Goal: Task Accomplishment & Management: Manage account settings

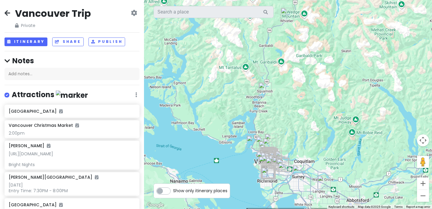
click at [10, 14] on icon at bounding box center [8, 13] width 6 height 5
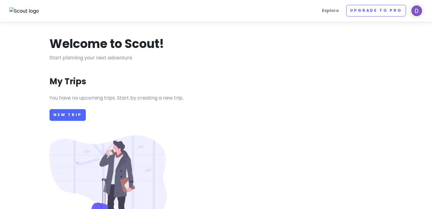
click at [8, 14] on div "Explore Upgrade to Pro [PERSON_NAME] Give Feedback 💡 Support Scout ☕️ Log Out" at bounding box center [216, 11] width 423 height 12
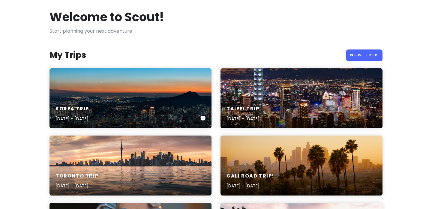
scroll to position [27, 0]
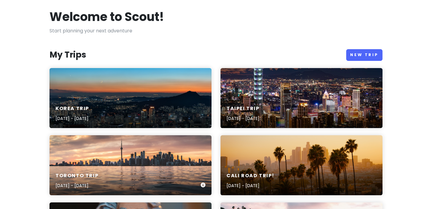
click at [157, 164] on div "Toronto Trip [DATE] - [DATE]" at bounding box center [131, 165] width 162 height 60
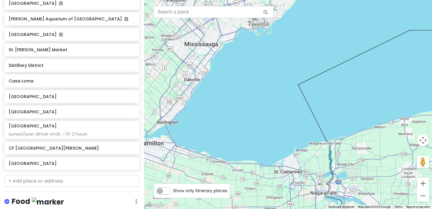
scroll to position [171, 0]
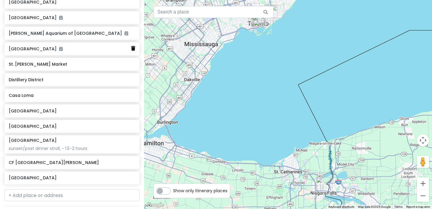
click at [132, 48] on icon at bounding box center [133, 48] width 4 height 5
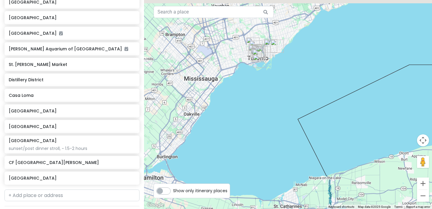
drag, startPoint x: 261, startPoint y: 71, endPoint x: 265, endPoint y: 130, distance: 59.0
click at [265, 130] on div at bounding box center [288, 104] width 288 height 209
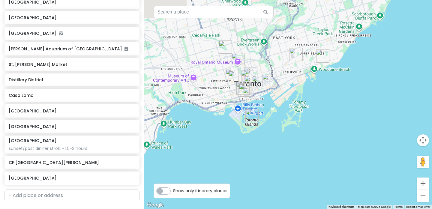
drag, startPoint x: 245, startPoint y: 83, endPoint x: 302, endPoint y: 121, distance: 68.9
click at [302, 121] on div at bounding box center [288, 104] width 288 height 209
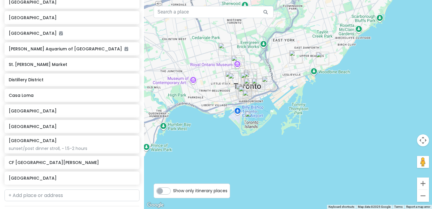
click at [297, 63] on img "Maha's Brunch" at bounding box center [295, 56] width 13 height 13
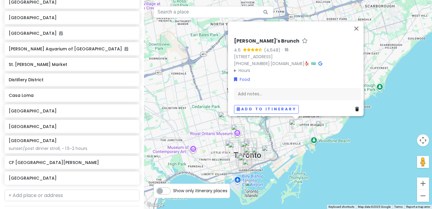
click at [334, 164] on div "[PERSON_NAME]'s Brunch 4.6 (4,648) · [STREET_ADDRESS] [PHONE_NUMBER] · [DOMAIN_…" at bounding box center [288, 104] width 288 height 209
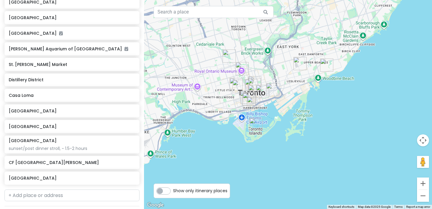
drag, startPoint x: 322, startPoint y: 168, endPoint x: 326, endPoint y: 105, distance: 63.5
click at [326, 105] on div at bounding box center [288, 104] width 288 height 209
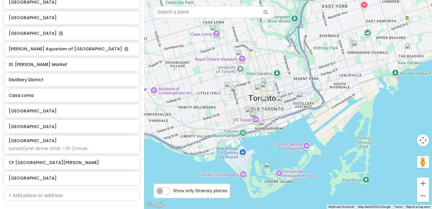
drag, startPoint x: 274, startPoint y: 94, endPoint x: 317, endPoint y: 123, distance: 51.3
click at [317, 123] on div at bounding box center [288, 104] width 288 height 209
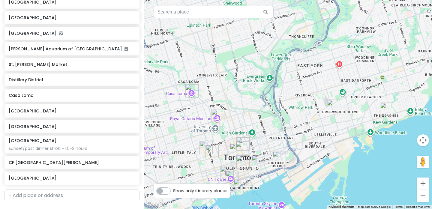
drag, startPoint x: 378, startPoint y: 82, endPoint x: 353, endPoint y: 143, distance: 65.7
click at [353, 143] on div at bounding box center [288, 104] width 288 height 209
click at [354, 107] on div at bounding box center [288, 104] width 288 height 209
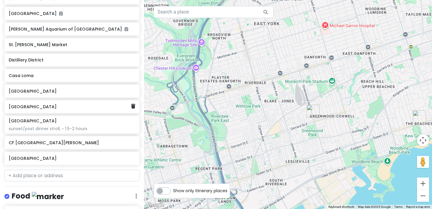
scroll to position [177, 0]
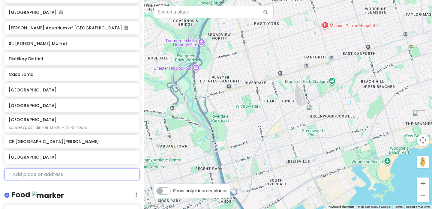
click at [58, 173] on input "text" at bounding box center [72, 175] width 135 height 12
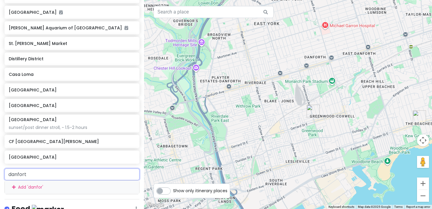
type input "[PERSON_NAME]"
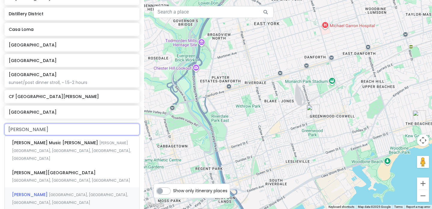
click at [73, 192] on span "[GEOGRAPHIC_DATA], [GEOGRAPHIC_DATA], [GEOGRAPHIC_DATA], [GEOGRAPHIC_DATA]" at bounding box center [70, 198] width 116 height 13
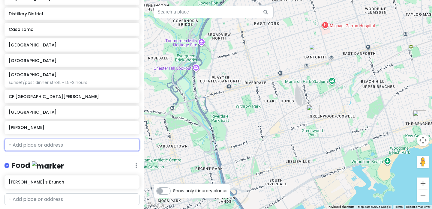
scroll to position [238, 0]
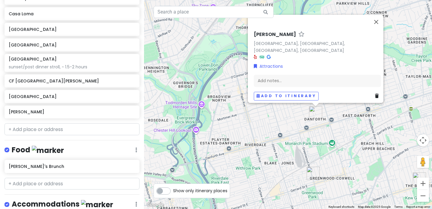
click at [294, 122] on div "[PERSON_NAME], [GEOGRAPHIC_DATA], [GEOGRAPHIC_DATA], [GEOGRAPHIC_DATA] Attracti…" at bounding box center [288, 104] width 288 height 209
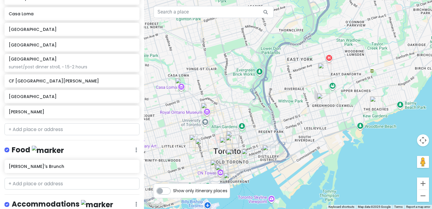
drag, startPoint x: 315, startPoint y: 131, endPoint x: 329, endPoint y: 82, distance: 51.4
click at [329, 82] on div at bounding box center [288, 104] width 288 height 209
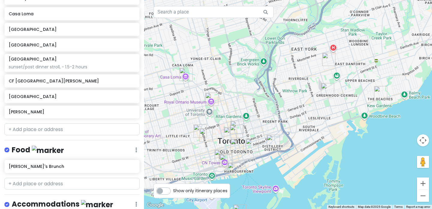
drag, startPoint x: 309, startPoint y: 134, endPoint x: 313, endPoint y: 126, distance: 9.1
click at [313, 126] on div at bounding box center [288, 104] width 288 height 209
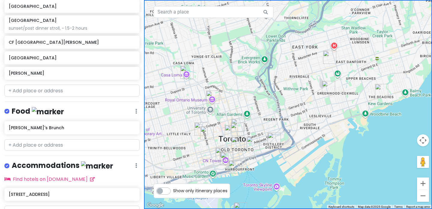
scroll to position [283, 0]
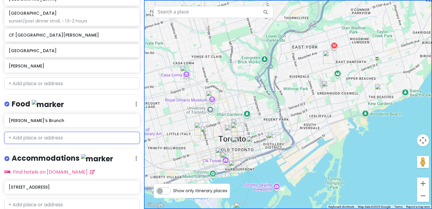
click at [71, 141] on input "text" at bounding box center [72, 138] width 135 height 12
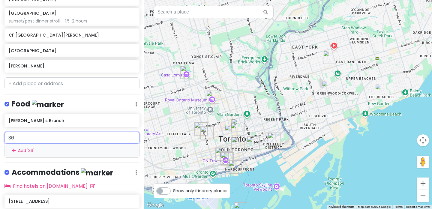
type input "360"
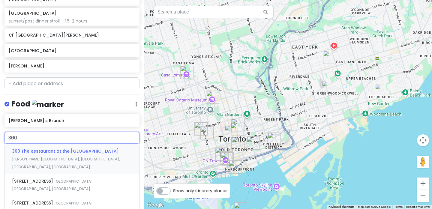
click at [72, 151] on span "360 The Restaurant at the [GEOGRAPHIC_DATA]" at bounding box center [65, 151] width 107 height 6
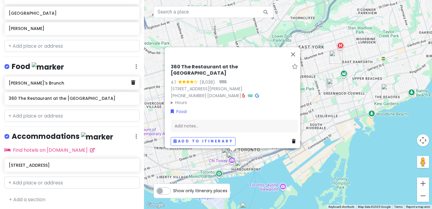
scroll to position [321, 0]
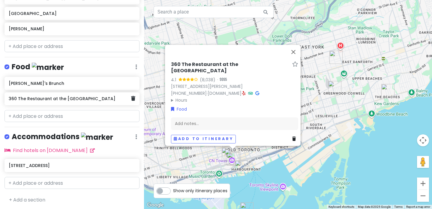
click at [98, 98] on h6 "360 The Restaurant at the [GEOGRAPHIC_DATA]" at bounding box center [70, 98] width 122 height 5
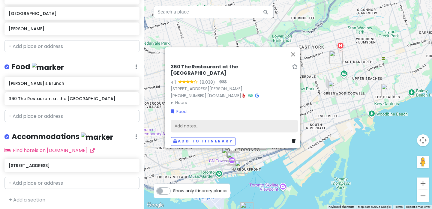
click at [186, 120] on div "Add notes..." at bounding box center [234, 126] width 127 height 13
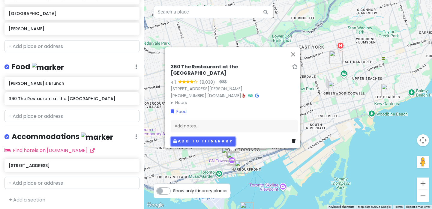
click at [204, 137] on button "Add to itinerary" at bounding box center [203, 141] width 65 height 9
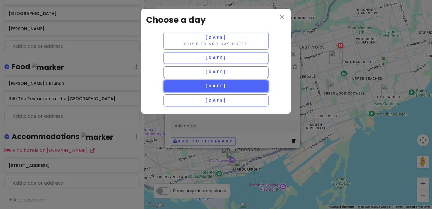
click at [221, 88] on span "[DATE]" at bounding box center [216, 85] width 22 height 5
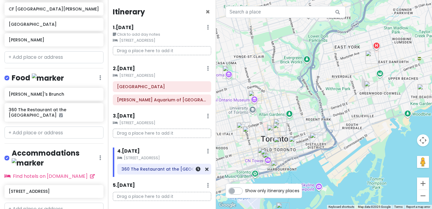
click at [168, 170] on h6 "360 The Restaurant at the [GEOGRAPHIC_DATA]" at bounding box center [165, 169] width 86 height 5
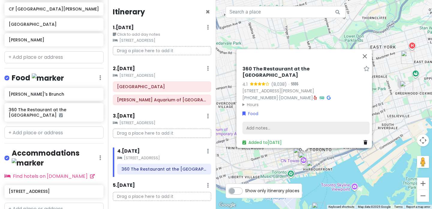
click at [265, 124] on div "Add notes..." at bounding box center [306, 128] width 127 height 13
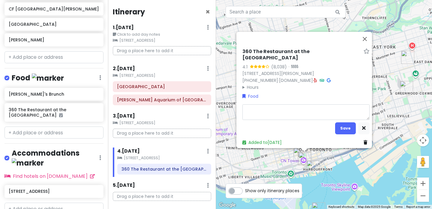
type textarea "x"
type textarea "8"
type textarea "x"
type textarea "8:"
type textarea "x"
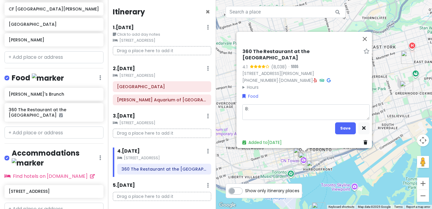
type textarea "8:4"
type textarea "x"
type textarea "8:45"
type textarea "x"
type textarea "8:45o"
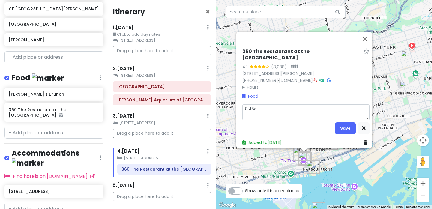
type textarea "x"
type textarea "8:45om"
type textarea "x"
type textarea "8:45o"
type textarea "x"
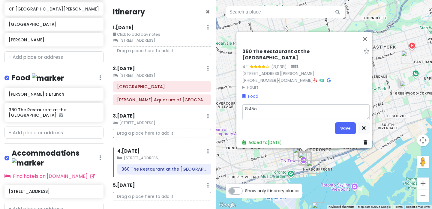
type textarea "8:45"
type textarea "x"
type textarea "8:45p"
type textarea "x"
type textarea "8:45pm"
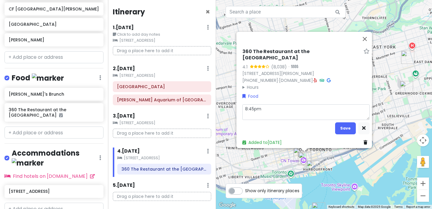
type textarea "x"
type textarea "8:45pm"
type textarea "x"
type textarea "8:45pm r"
type textarea "x"
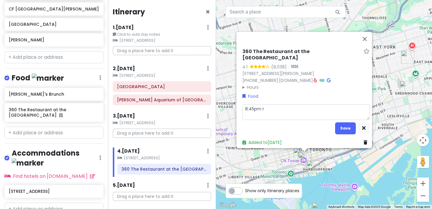
type textarea "8:45pm re"
type textarea "x"
type textarea "8:45pm res"
type textarea "x"
type textarea "8:45pm rese"
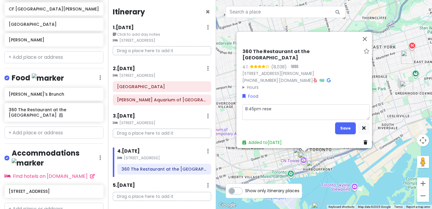
type textarea "x"
type textarea "8:45pm [PERSON_NAME]"
type textarea "x"
type textarea "8:45pm reserv"
type textarea "x"
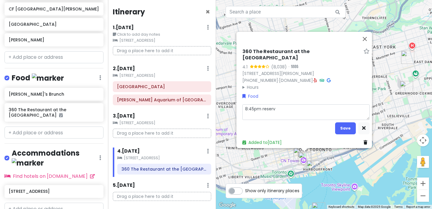
type textarea "8:45pm reserva"
type textarea "x"
type textarea "8:45pm reservat"
type textarea "x"
type textarea "8:45pm reservati"
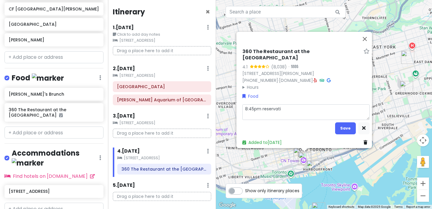
type textarea "x"
type textarea "8:45pm reservatio"
type textarea "x"
type textarea "8:45pm reservation"
type textarea "x"
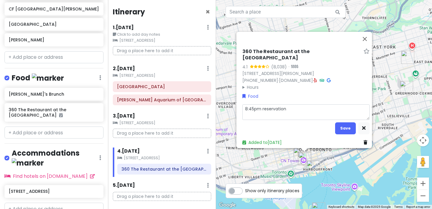
type textarea "8:45pm reservation,"
type textarea "x"
type textarea "8:45pm reservation,"
type textarea "x"
type textarea "8:45pm reservation, a"
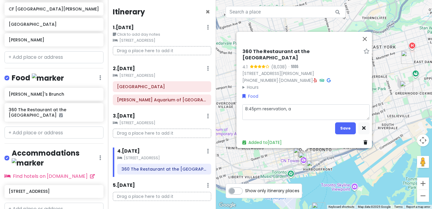
type textarea "x"
type textarea "8:45pm reservation, [GEOGRAPHIC_DATA]"
type textarea "x"
type textarea "8:45pm reservation, arri"
type textarea "x"
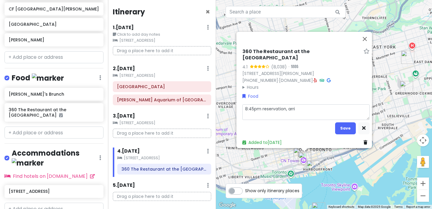
type textarea "8:45pm reservation, [GEOGRAPHIC_DATA]"
type textarea "x"
type textarea "8:45pm reservation, arrive"
type textarea "x"
type textarea "8:45pm reservation, arrive a"
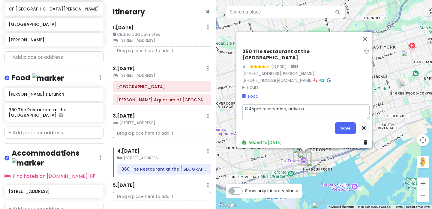
type textarea "x"
type textarea "8:45pm reservation, arrive at"
type textarea "x"
type textarea "8:45pm reservation, arrive at"
type textarea "x"
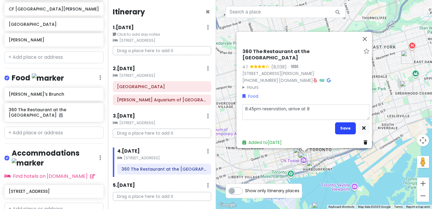
type textarea "8:45pm reservation, arrive at 8"
click at [342, 128] on button "Save" at bounding box center [345, 129] width 21 height 12
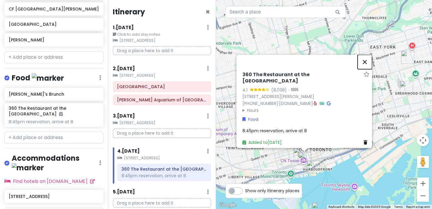
click at [366, 63] on button "Close" at bounding box center [365, 62] width 14 height 14
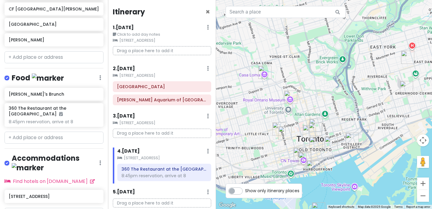
scroll to position [0, 0]
click at [207, 88] on icon at bounding box center [206, 86] width 3 height 5
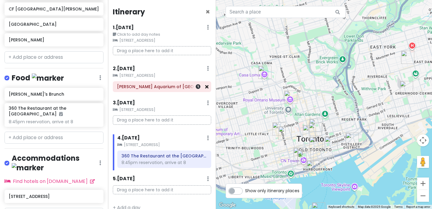
click at [208, 87] on icon at bounding box center [206, 86] width 3 height 5
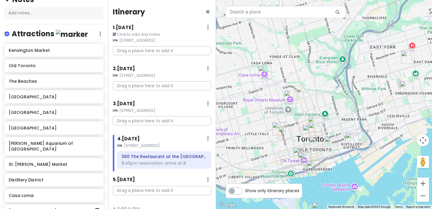
scroll to position [64, 0]
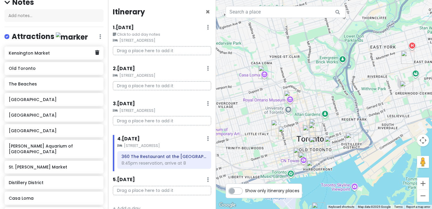
click at [64, 53] on h6 "Kensington Market" at bounding box center [52, 52] width 86 height 5
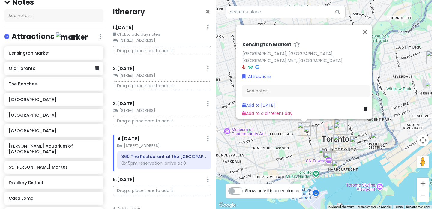
click at [63, 66] on h6 "Old Toronto" at bounding box center [52, 68] width 86 height 5
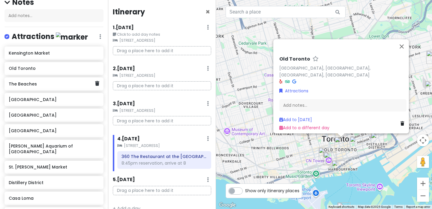
click at [62, 80] on div "The Beaches" at bounding box center [52, 84] width 86 height 8
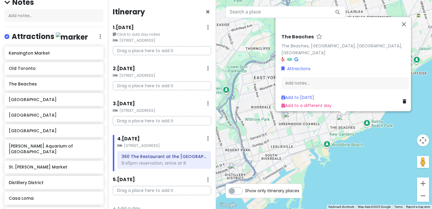
click at [359, 137] on div "The Beaches The Beaches, [GEOGRAPHIC_DATA], [GEOGRAPHIC_DATA], [GEOGRAPHIC_DATA…" at bounding box center [324, 104] width 216 height 209
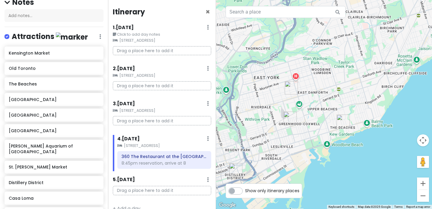
click at [359, 137] on div at bounding box center [324, 104] width 216 height 209
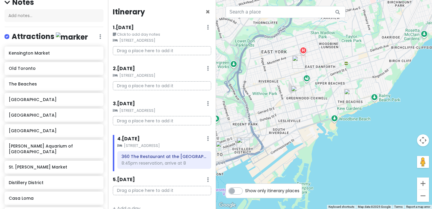
drag, startPoint x: 334, startPoint y: 160, endPoint x: 356, endPoint y: 119, distance: 46.9
click at [356, 119] on div at bounding box center [324, 104] width 216 height 209
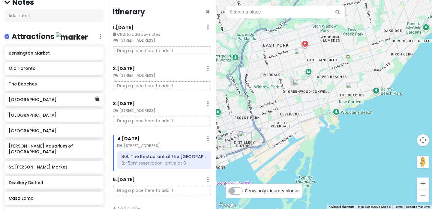
click at [53, 98] on h6 "[GEOGRAPHIC_DATA]" at bounding box center [52, 99] width 86 height 5
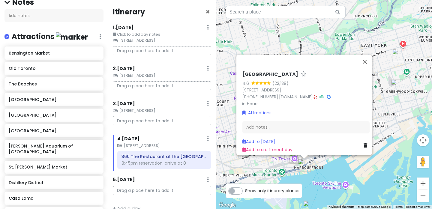
click at [320, 180] on div "[GEOGRAPHIC_DATA] 4.6 (22,139) [STREET_ADDRESS] [PHONE_NUMBER] · [DOMAIN_NAME] …" at bounding box center [324, 104] width 216 height 209
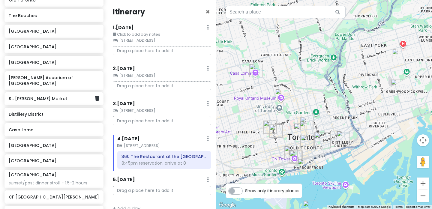
scroll to position [140, 0]
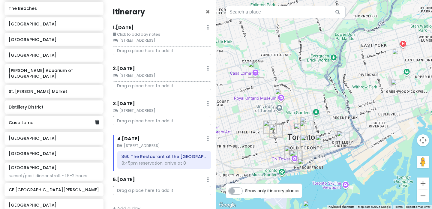
click at [42, 120] on div "Casa Loma" at bounding box center [52, 123] width 86 height 8
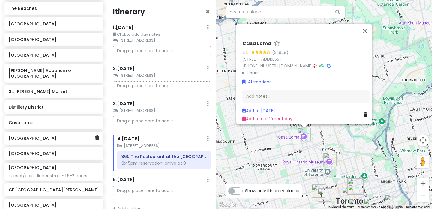
click at [52, 136] on div "[GEOGRAPHIC_DATA]" at bounding box center [52, 138] width 86 height 8
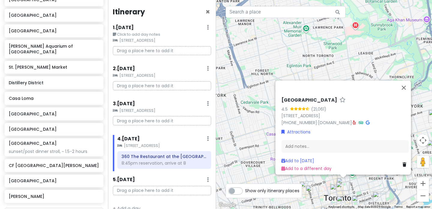
scroll to position [165, 0]
click at [48, 148] on div "sunset/post dinner stroll, ~ 1.5-2 hours" at bounding box center [54, 150] width 90 height 5
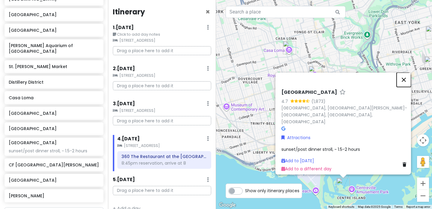
click at [407, 84] on button "Close" at bounding box center [404, 80] width 14 height 14
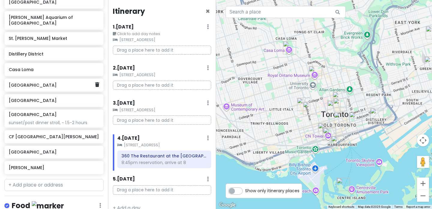
scroll to position [193, 0]
click at [54, 179] on input "text" at bounding box center [54, 185] width 99 height 12
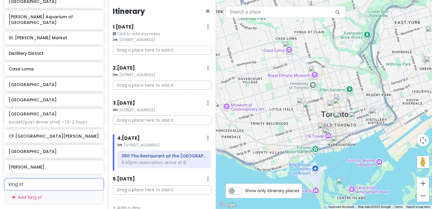
type input "king st w"
click at [43, 196] on span "[GEOGRAPHIC_DATA], [GEOGRAPHIC_DATA], [GEOGRAPHIC_DATA]" at bounding box center [51, 202] width 78 height 13
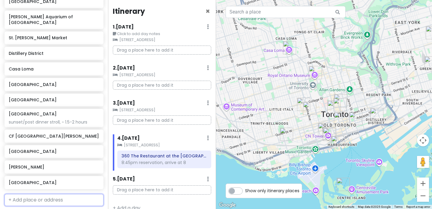
scroll to position [209, 0]
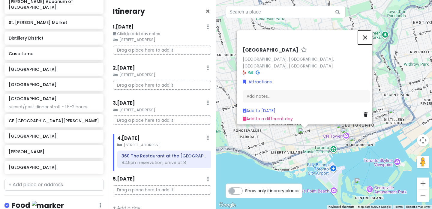
click at [370, 39] on button "Close" at bounding box center [365, 37] width 14 height 14
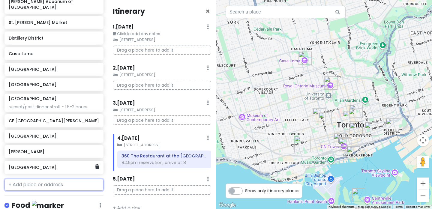
click at [51, 165] on h6 "[GEOGRAPHIC_DATA]" at bounding box center [52, 167] width 86 height 5
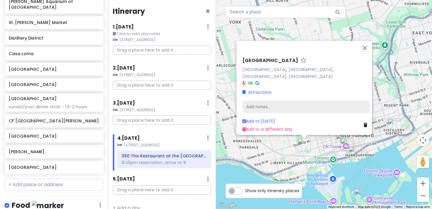
click at [276, 104] on div "Add notes..." at bounding box center [306, 107] width 127 height 13
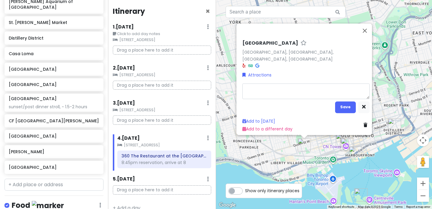
type textarea "x"
type textarea "n"
type textarea "x"
type textarea "ni"
type textarea "x"
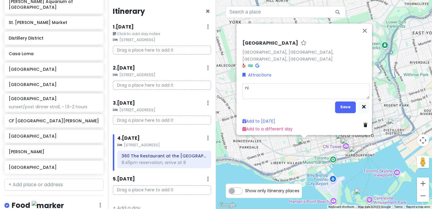
type textarea "nig"
type textarea "x"
type textarea "nigh"
type textarea "x"
type textarea "night"
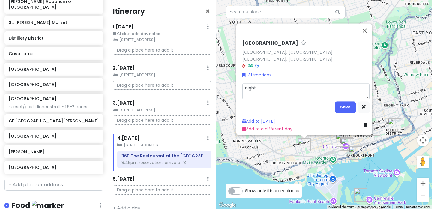
type textarea "x"
type textarea "nightl"
type textarea "x"
type textarea "nightli"
type textarea "x"
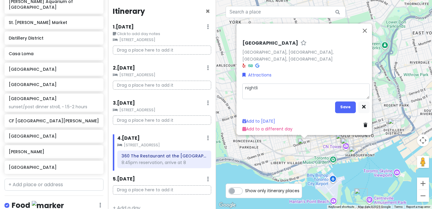
type textarea "nightlif"
type textarea "x"
type textarea "nightlife"
type textarea "x"
type textarea "nightlife"
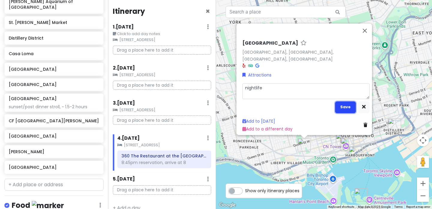
click at [341, 101] on button "Save" at bounding box center [345, 107] width 21 height 12
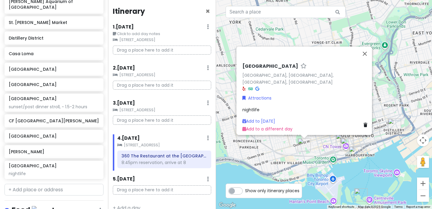
scroll to position [214, 0]
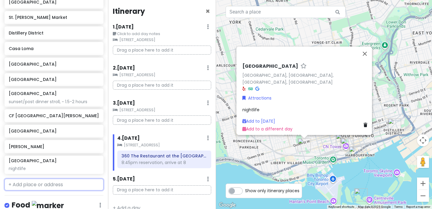
click at [37, 180] on input "text" at bounding box center [54, 185] width 99 height 12
type input "[GEOGRAPHIC_DATA]"
click at [30, 195] on span "Queen St W" at bounding box center [25, 198] width 26 height 6
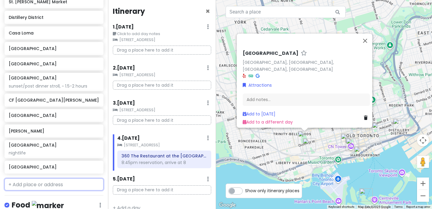
click at [39, 179] on input "text" at bounding box center [54, 185] width 99 height 12
type input "ossington"
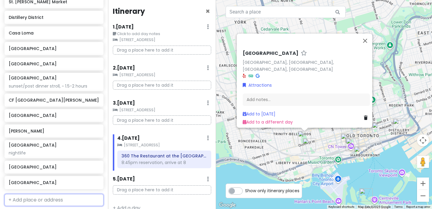
scroll to position [245, 0]
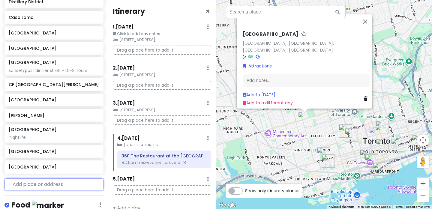
click at [36, 181] on input "text" at bounding box center [54, 185] width 99 height 12
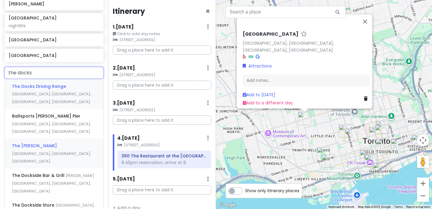
scroll to position [353, 0]
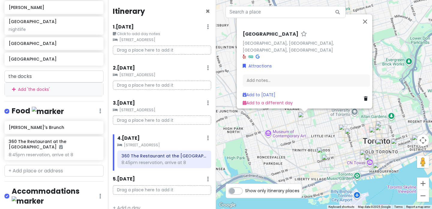
click at [320, 149] on img "Queen Street West" at bounding box center [323, 153] width 13 height 13
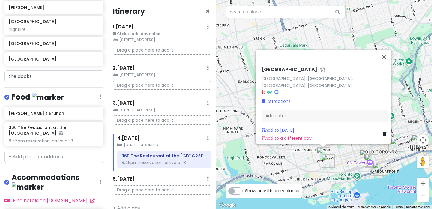
click at [324, 158] on img "King Street West" at bounding box center [328, 161] width 13 height 13
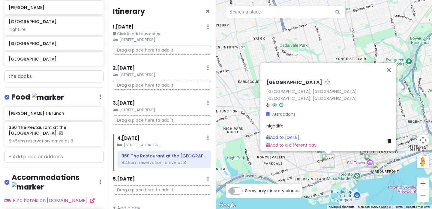
click at [335, 160] on img "King Street West" at bounding box center [328, 161] width 13 height 13
click at [349, 158] on div "To navigate, press the arrow keys. [GEOGRAPHIC_DATA], [GEOGRAPHIC_DATA], [GEOGR…" at bounding box center [324, 104] width 216 height 209
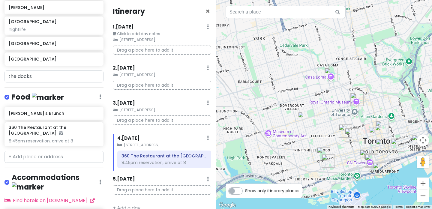
click at [350, 137] on img "Chinatown" at bounding box center [351, 135] width 13 height 13
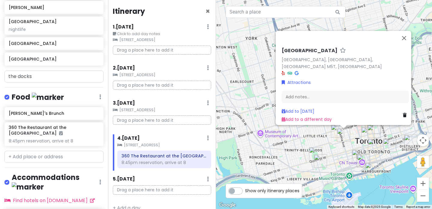
click at [336, 132] on img "Kensington Market" at bounding box center [337, 131] width 13 height 13
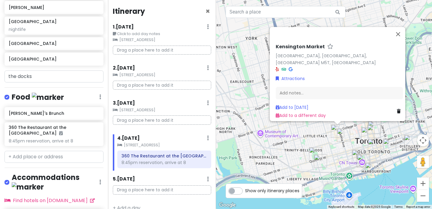
click at [336, 151] on div "[GEOGRAPHIC_DATA], [GEOGRAPHIC_DATA] Attractions Add notes... Add to [DATE] Add…" at bounding box center [324, 104] width 216 height 209
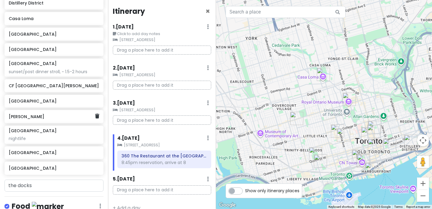
scroll to position [206, 0]
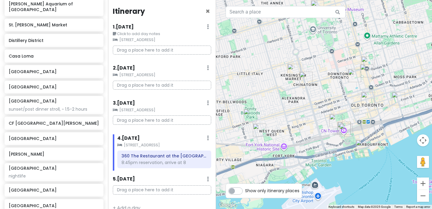
drag, startPoint x: 384, startPoint y: 156, endPoint x: 381, endPoint y: 90, distance: 66.1
click at [381, 90] on div at bounding box center [324, 104] width 216 height 209
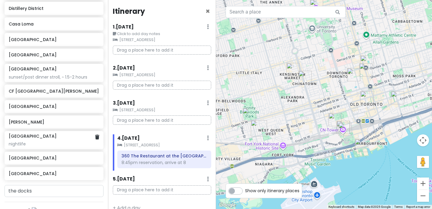
scroll to position [258, 0]
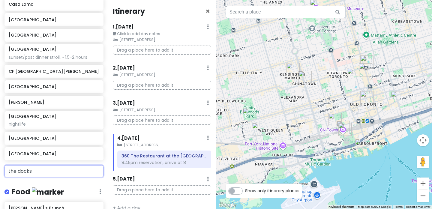
click at [41, 165] on input "the docks" at bounding box center [54, 171] width 99 height 12
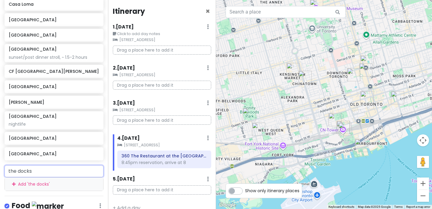
click at [41, 165] on input "the docks" at bounding box center [54, 171] width 99 height 12
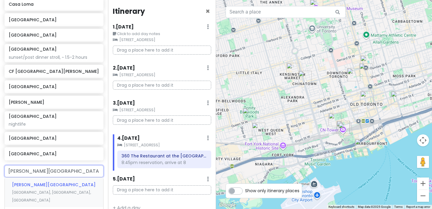
type input "[PERSON_NAME][GEOGRAPHIC_DATA], [GEOGRAPHIC_DATA], [GEOGRAPHIC_DATA], [GEOGRAPH…"
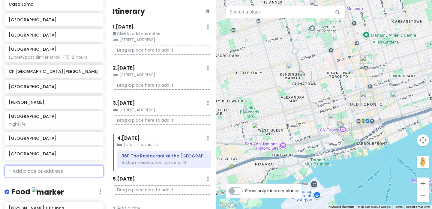
scroll to position [274, 0]
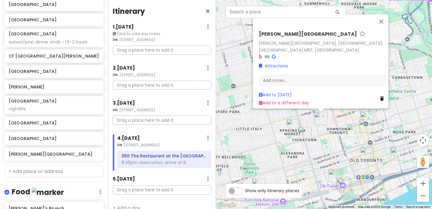
click at [271, 156] on div "[PERSON_NAME][GEOGRAPHIC_DATA][PERSON_NAME], [GEOGRAPHIC_DATA], [GEOGRAPHIC_DAT…" at bounding box center [324, 104] width 216 height 209
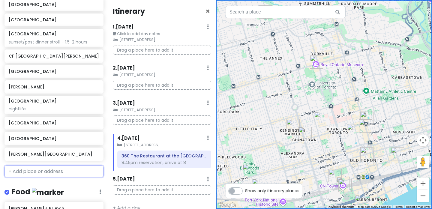
click at [71, 170] on input "text" at bounding box center [54, 172] width 99 height 12
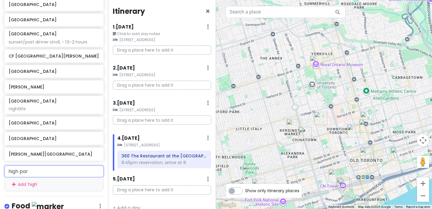
type input "high park"
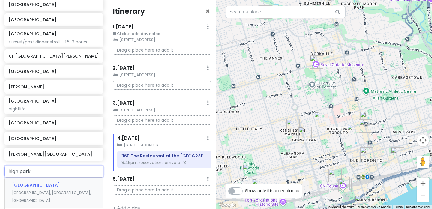
click at [51, 183] on div "[GEOGRAPHIC_DATA], [GEOGRAPHIC_DATA], [GEOGRAPHIC_DATA], [GEOGRAPHIC_DATA]" at bounding box center [54, 193] width 98 height 30
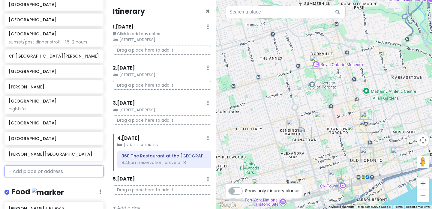
scroll to position [289, 0]
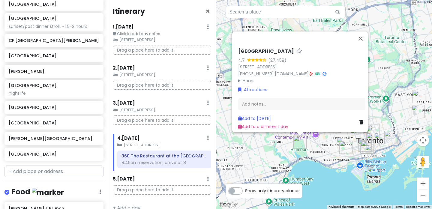
drag, startPoint x: 355, startPoint y: 178, endPoint x: 303, endPoint y: 147, distance: 61.0
click at [303, 147] on div "High Park 4.7 (27,458) [STREET_ADDRESS] [PHONE_NUMBER] · [DOMAIN_NAME] · Hours …" at bounding box center [324, 104] width 216 height 209
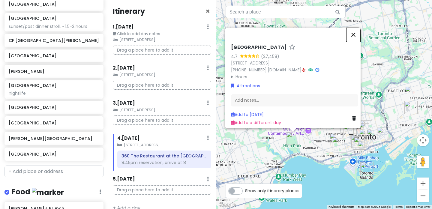
click at [359, 33] on button "Close" at bounding box center [354, 35] width 14 height 14
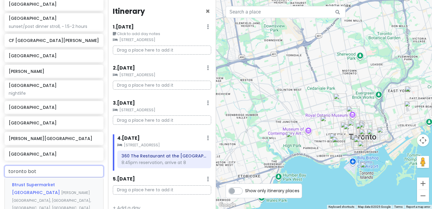
type input "toronto bota"
click at [65, 184] on div "[GEOGRAPHIC_DATA][PERSON_NAME], [GEOGRAPHIC_DATA], [GEOGRAPHIC_DATA], [GEOGRAPH…" at bounding box center [54, 193] width 98 height 30
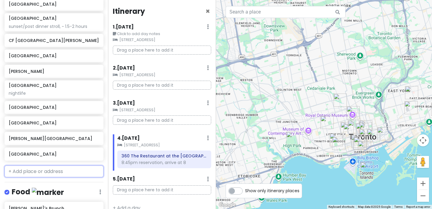
scroll to position [305, 0]
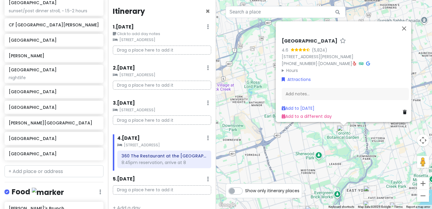
click at [252, 173] on div "[GEOGRAPHIC_DATA] 4.6 (5,824) [STREET_ADDRESS][PERSON_NAME] [PHONE_NUMBER] · [D…" at bounding box center [324, 104] width 216 height 209
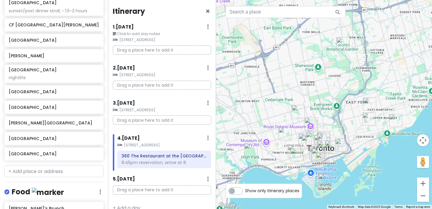
drag, startPoint x: 246, startPoint y: 133, endPoint x: 245, endPoint y: 42, distance: 91.0
click at [245, 42] on div at bounding box center [324, 104] width 216 height 209
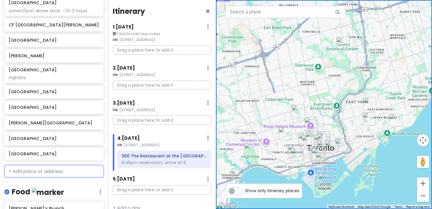
click at [68, 169] on input "text" at bounding box center [54, 171] width 99 height 12
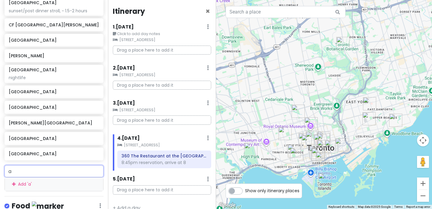
type input "al"
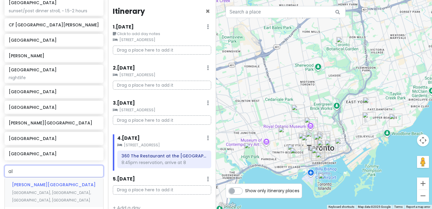
click at [62, 183] on div "[PERSON_NAME][GEOGRAPHIC_DATA], [GEOGRAPHIC_DATA], [GEOGRAPHIC_DATA], [GEOGRAPH…" at bounding box center [54, 193] width 98 height 30
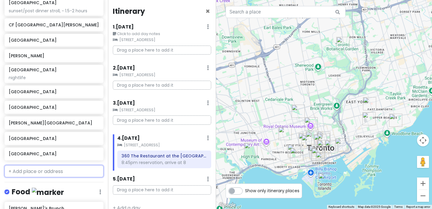
scroll to position [320, 0]
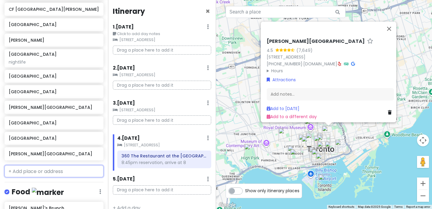
click at [77, 165] on input "text" at bounding box center [54, 171] width 99 height 12
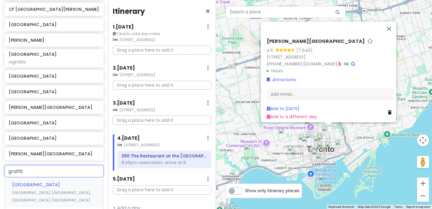
type input "graffiti"
click at [71, 183] on div "Graffiti Alley [GEOGRAPHIC_DATA], [GEOGRAPHIC_DATA], [GEOGRAPHIC_DATA]" at bounding box center [54, 189] width 98 height 22
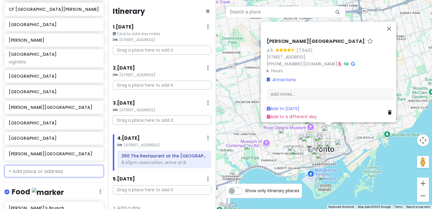
scroll to position [336, 0]
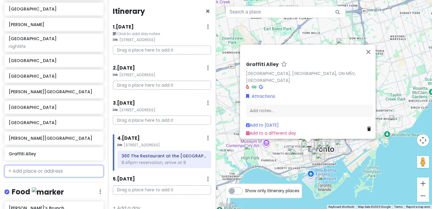
click at [78, 166] on input "text" at bounding box center [54, 171] width 99 height 12
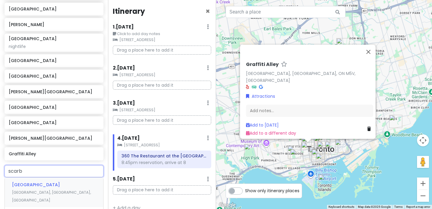
type input "scarbo"
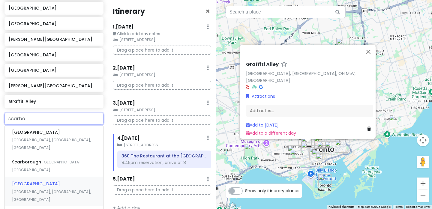
scroll to position [393, 0]
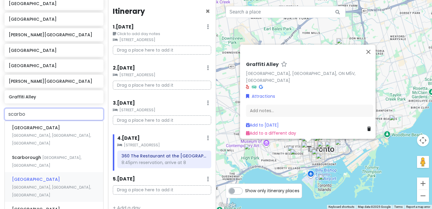
click at [80, 172] on div "[GEOGRAPHIC_DATA] [GEOGRAPHIC_DATA], [GEOGRAPHIC_DATA], [GEOGRAPHIC_DATA]" at bounding box center [54, 187] width 98 height 30
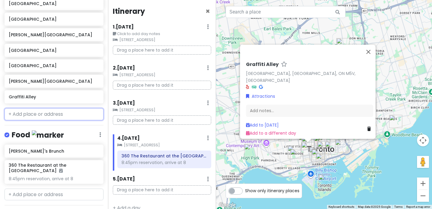
scroll to position [408, 0]
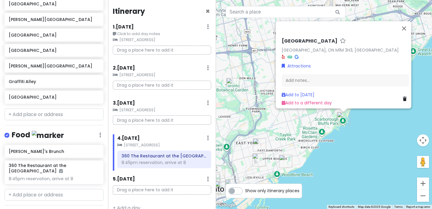
click at [350, 156] on div "[GEOGRAPHIC_DATA] [GEOGRAPHIC_DATA], [GEOGRAPHIC_DATA], [GEOGRAPHIC_DATA] Attra…" at bounding box center [324, 104] width 216 height 209
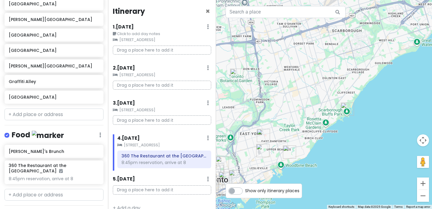
drag, startPoint x: 349, startPoint y: 155, endPoint x: 353, endPoint y: 146, distance: 10.1
click at [353, 146] on div at bounding box center [324, 104] width 216 height 209
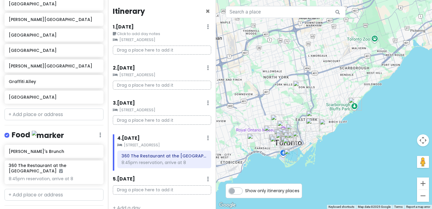
drag, startPoint x: 353, startPoint y: 152, endPoint x: 357, endPoint y: 131, distance: 21.9
click at [357, 131] on div at bounding box center [324, 104] width 216 height 209
click at [53, 109] on input "text" at bounding box center [54, 115] width 99 height 12
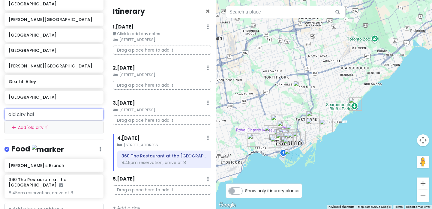
type input "[GEOGRAPHIC_DATA]"
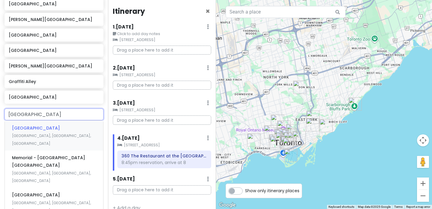
click at [48, 125] on div "[GEOGRAPHIC_DATA], [GEOGRAPHIC_DATA], [GEOGRAPHIC_DATA]" at bounding box center [54, 136] width 98 height 30
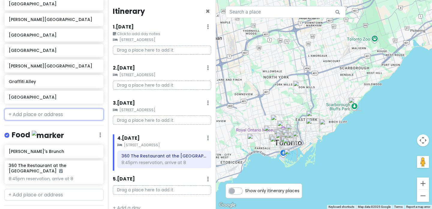
scroll to position [424, 0]
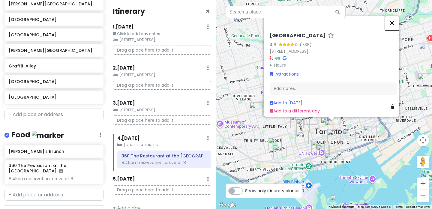
click at [397, 21] on button "Close" at bounding box center [392, 23] width 14 height 14
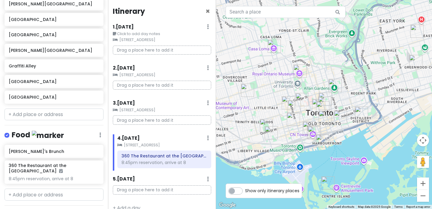
drag, startPoint x: 372, startPoint y: 115, endPoint x: 363, endPoint y: 96, distance: 20.7
click at [363, 96] on div at bounding box center [324, 104] width 216 height 209
click at [65, 111] on input "text" at bounding box center [54, 115] width 99 height 12
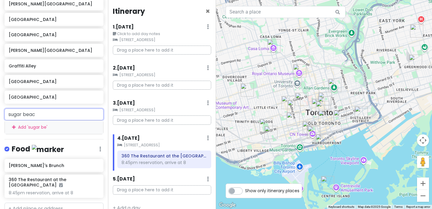
type input "sugar beach"
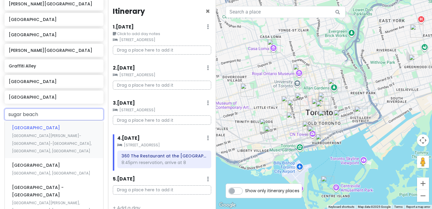
click at [52, 126] on div "[GEOGRAPHIC_DATA] [GEOGRAPHIC_DATA][PERSON_NAME]-[GEOGRAPHIC_DATA], [GEOGRAPHIC…" at bounding box center [54, 140] width 98 height 38
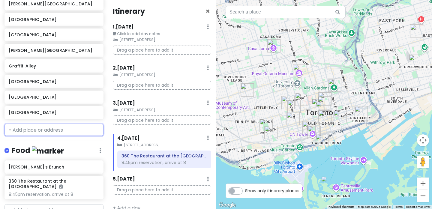
scroll to position [440, 0]
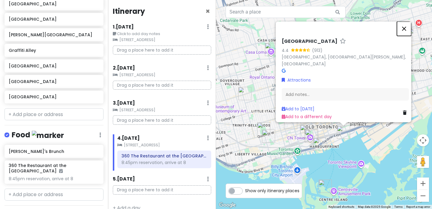
click at [406, 28] on button "Close" at bounding box center [404, 28] width 14 height 14
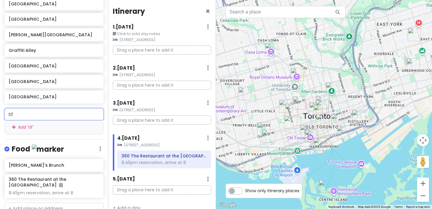
type input "tiff"
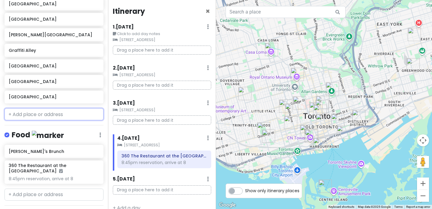
scroll to position [455, 0]
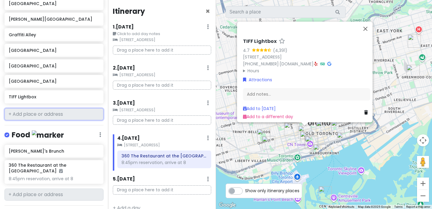
click at [63, 109] on input "text" at bounding box center [54, 114] width 99 height 12
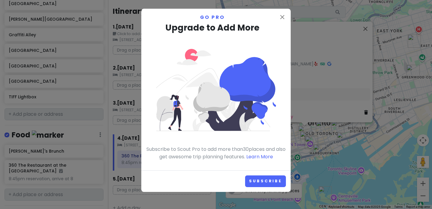
click at [277, 17] on p "Go Pro" at bounding box center [216, 18] width 140 height 8
click at [282, 17] on icon "close" at bounding box center [282, 17] width 7 height 7
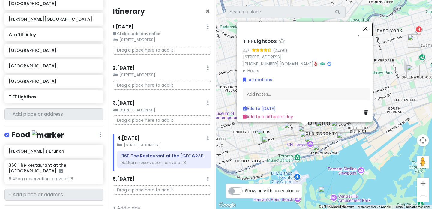
click at [371, 26] on button "Close" at bounding box center [366, 29] width 14 height 14
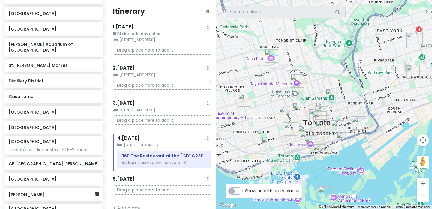
scroll to position [136, 0]
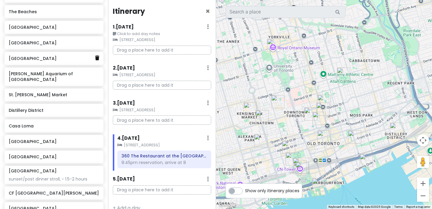
click at [98, 59] on icon at bounding box center [97, 58] width 4 height 5
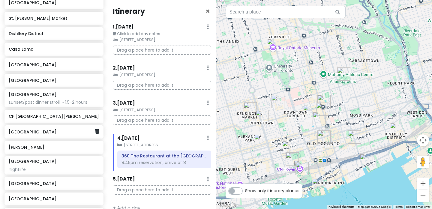
scroll to position [198, 0]
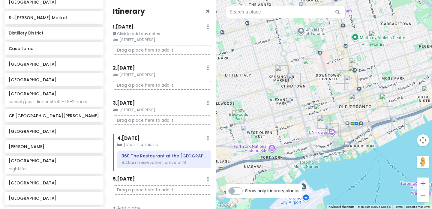
drag, startPoint x: 229, startPoint y: 140, endPoint x: 265, endPoint y: 98, distance: 55.6
click at [265, 98] on div at bounding box center [324, 104] width 216 height 209
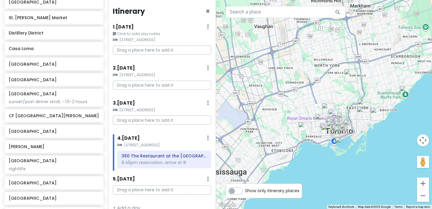
click at [347, 77] on img "Toronto Botanical Garden" at bounding box center [350, 75] width 13 height 13
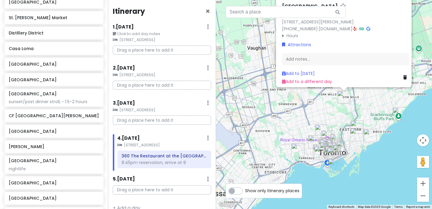
drag, startPoint x: 368, startPoint y: 144, endPoint x: 368, endPoint y: 107, distance: 36.3
click at [368, 107] on div "[GEOGRAPHIC_DATA] 4.6 (5,824) [STREET_ADDRESS][PERSON_NAME] [PHONE_NUMBER] · [D…" at bounding box center [324, 104] width 216 height 209
click at [396, 114] on img "Scarborough Bluffs Park" at bounding box center [399, 113] width 13 height 13
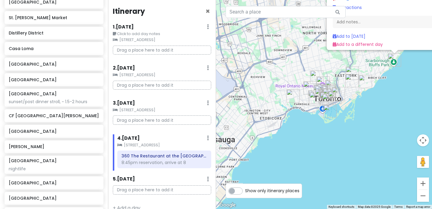
drag, startPoint x: 335, startPoint y: 157, endPoint x: 388, endPoint y: 98, distance: 79.3
click at [388, 98] on div "[GEOGRAPHIC_DATA] [GEOGRAPHIC_DATA], [GEOGRAPHIC_DATA], [GEOGRAPHIC_DATA] Attra…" at bounding box center [324, 104] width 216 height 209
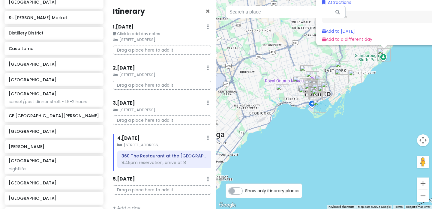
drag, startPoint x: 338, startPoint y: 128, endPoint x: 324, endPoint y: 123, distance: 14.8
click at [324, 123] on div "[GEOGRAPHIC_DATA] [GEOGRAPHIC_DATA], [GEOGRAPHIC_DATA], [GEOGRAPHIC_DATA] Attra…" at bounding box center [324, 104] width 216 height 209
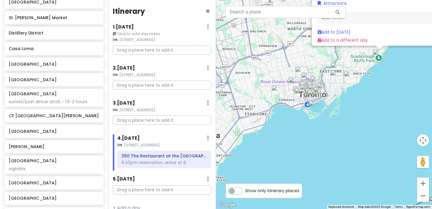
click at [275, 91] on img "High Park" at bounding box center [278, 91] width 13 height 13
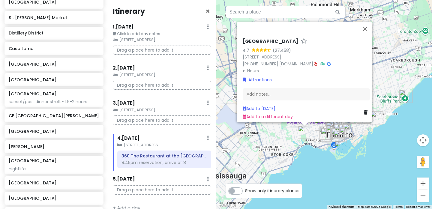
click at [364, 111] on icon at bounding box center [366, 113] width 4 height 4
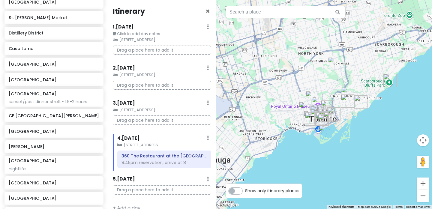
drag, startPoint x: 371, startPoint y: 159, endPoint x: 356, endPoint y: 136, distance: 27.3
click at [356, 136] on div at bounding box center [324, 104] width 216 height 209
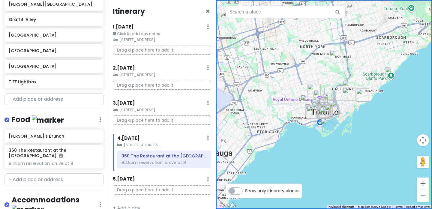
scroll to position [447, 0]
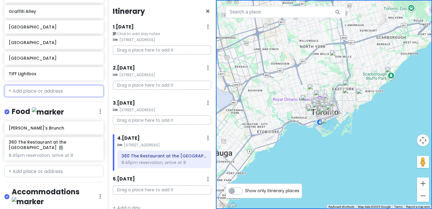
click at [64, 89] on input "text" at bounding box center [54, 91] width 99 height 12
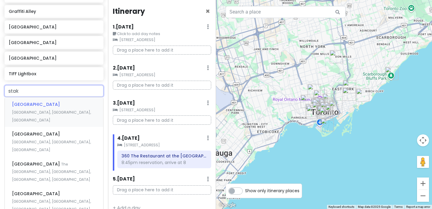
type input "stakt"
click at [61, 102] on span "[GEOGRAPHIC_DATA], [GEOGRAPHIC_DATA], [GEOGRAPHIC_DATA], [GEOGRAPHIC_DATA]" at bounding box center [51, 112] width 79 height 20
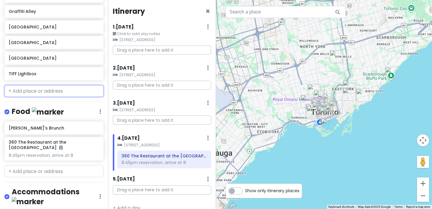
scroll to position [463, 0]
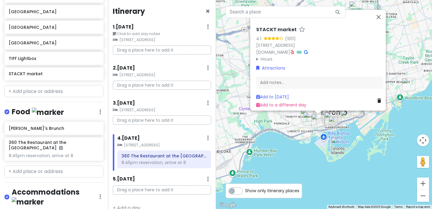
click at [265, 56] on summary "Hours" at bounding box center [319, 59] width 127 height 7
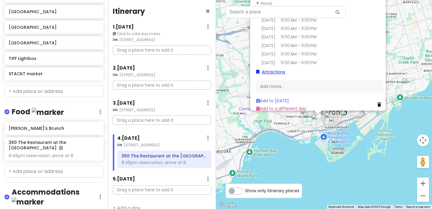
click at [274, 68] on link "Attractions" at bounding box center [270, 71] width 29 height 7
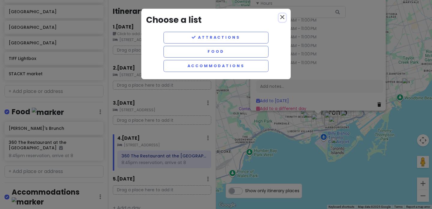
click at [280, 19] on icon "close" at bounding box center [282, 17] width 7 height 7
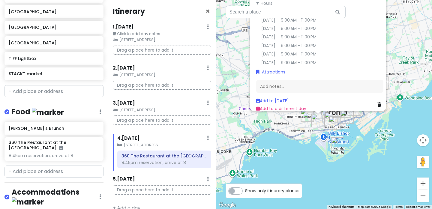
click at [315, 175] on div "STACKT market 4.1 (901) [STREET_ADDRESS] [DOMAIN_NAME] · Hours [DATE] Closed [D…" at bounding box center [324, 104] width 216 height 209
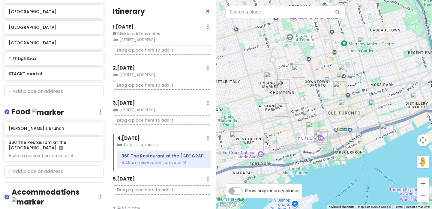
drag, startPoint x: 260, startPoint y: 89, endPoint x: 266, endPoint y: 85, distance: 7.2
click at [266, 85] on div at bounding box center [324, 104] width 216 height 209
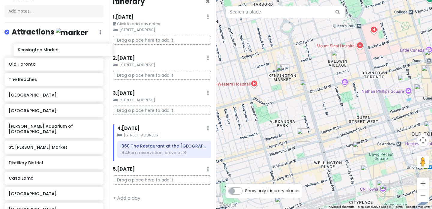
scroll to position [67, 0]
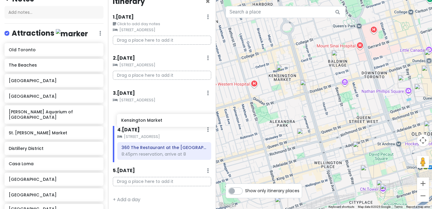
drag, startPoint x: 56, startPoint y: 48, endPoint x: 168, endPoint y: 120, distance: 133.8
click at [168, 120] on div "Toronto Trip Private Change Dates Make a Copy Delete Trip Go Pro ⚡️ Give Feedba…" at bounding box center [216, 104] width 432 height 209
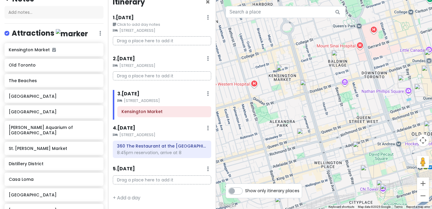
scroll to position [10, 0]
click at [305, 136] on img "Graffiti Alley" at bounding box center [303, 135] width 13 height 13
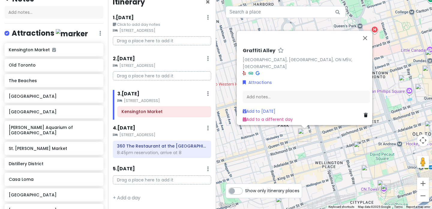
click at [319, 154] on div "Graffiti Alley [GEOGRAPHIC_DATA], [GEOGRAPHIC_DATA], ON M5V, [GEOGRAPHIC_DATA] …" at bounding box center [324, 104] width 216 height 209
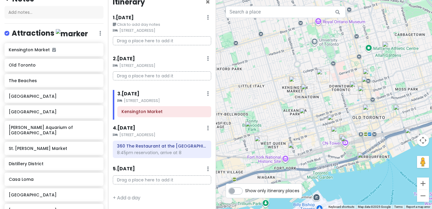
drag, startPoint x: 332, startPoint y: 165, endPoint x: 308, endPoint y: 119, distance: 52.5
click at [308, 119] on div at bounding box center [324, 104] width 216 height 209
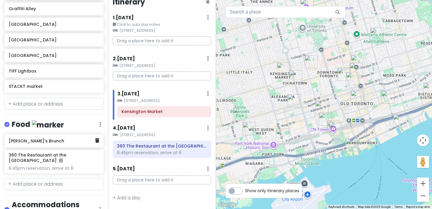
scroll to position [456, 0]
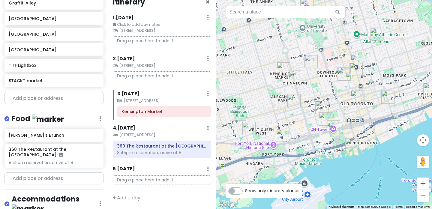
click at [51, 173] on div at bounding box center [54, 179] width 99 height 12
click at [50, 173] on input "text" at bounding box center [54, 179] width 99 height 12
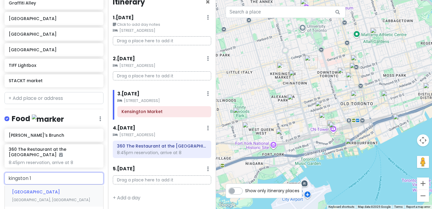
type input "kingston 12"
click at [57, 185] on div "Kingston [STREET_ADDRESS][PERSON_NAME]" at bounding box center [54, 200] width 98 height 30
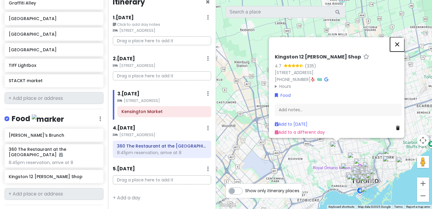
click at [399, 41] on button "Close" at bounding box center [397, 44] width 14 height 14
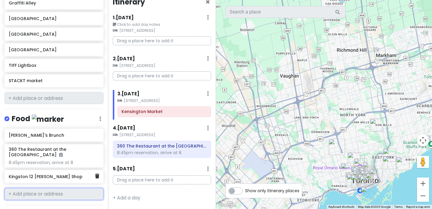
click at [95, 174] on h6 "Kingston 12 [PERSON_NAME] Shop" at bounding box center [52, 176] width 86 height 5
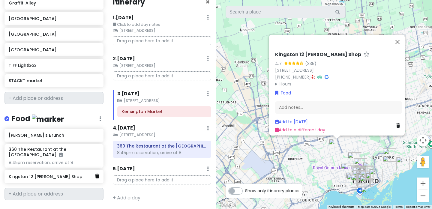
click at [96, 174] on icon at bounding box center [97, 176] width 4 height 5
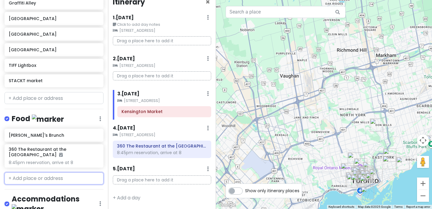
click at [77, 173] on input "text" at bounding box center [54, 179] width 99 height 12
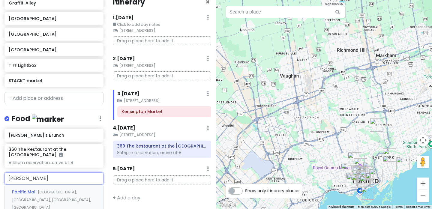
type input "[PERSON_NAME] time"
click at [82, 185] on div "[PERSON_NAME] Time [PERSON_NAME][GEOGRAPHIC_DATA], [GEOGRAPHIC_DATA], [GEOGRAPH…" at bounding box center [54, 200] width 98 height 30
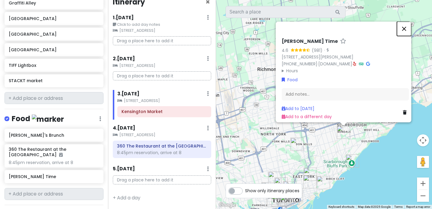
click at [409, 28] on button "Close" at bounding box center [404, 29] width 14 height 14
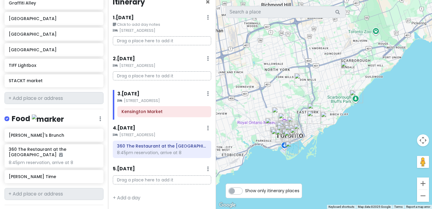
drag, startPoint x: 378, startPoint y: 137, endPoint x: 382, endPoint y: 69, distance: 67.4
click at [382, 69] on div at bounding box center [324, 104] width 216 height 209
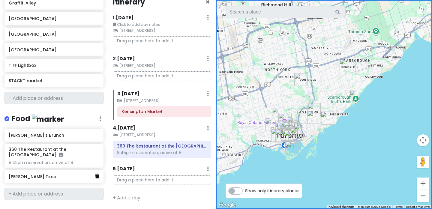
click at [96, 174] on icon at bounding box center [97, 176] width 4 height 5
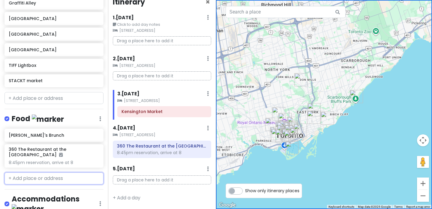
click at [75, 173] on input "text" at bounding box center [54, 179] width 99 height 12
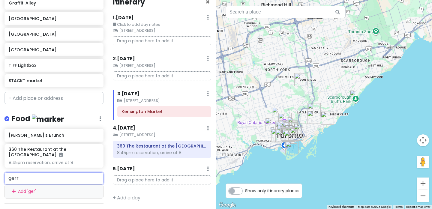
type input "[PERSON_NAME]"
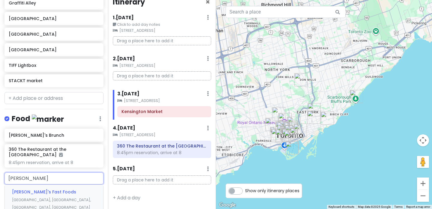
click at [72, 198] on span "[GEOGRAPHIC_DATA], [GEOGRAPHIC_DATA], [GEOGRAPHIC_DATA], [GEOGRAPHIC_DATA]" at bounding box center [51, 204] width 79 height 13
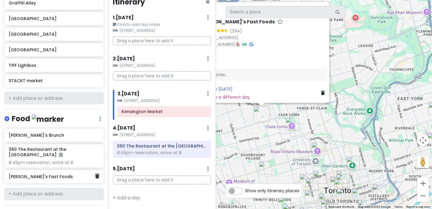
click at [62, 173] on div "[PERSON_NAME]'s Fast Foods" at bounding box center [52, 177] width 86 height 8
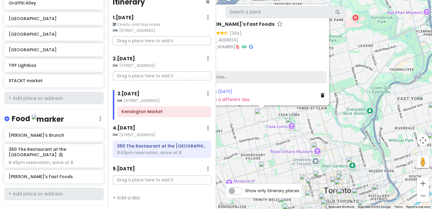
click at [262, 76] on div "Add notes..." at bounding box center [263, 77] width 127 height 13
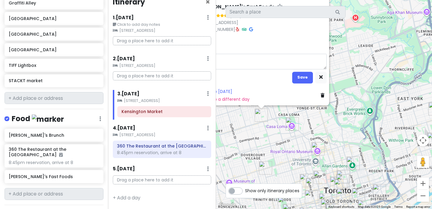
type textarea "x"
type textarea "P"
type textarea "x"
type textarea "PA"
type textarea "x"
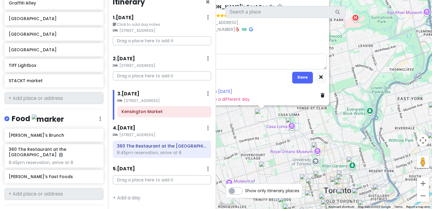
type textarea "PAT"
type textarea "x"
type textarea "PATT"
type textarea "x"
type textarea "[PERSON_NAME]"
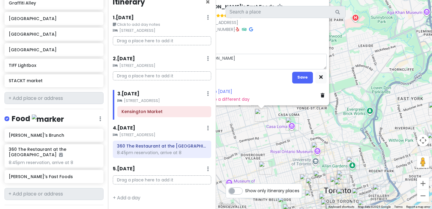
type textarea "x"
type textarea "[PERSON_NAME]"
type textarea "x"
type textarea "PATTIES"
click at [302, 72] on button "Save" at bounding box center [302, 77] width 21 height 12
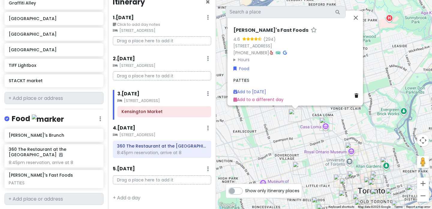
drag, startPoint x: 329, startPoint y: 129, endPoint x: 364, endPoint y: 129, distance: 34.5
click at [364, 129] on div "[PERSON_NAME]'s Fast Foods 4.6 (294) [STREET_ADDRESS] [PHONE_NUMBER] · Hours [D…" at bounding box center [324, 104] width 216 height 209
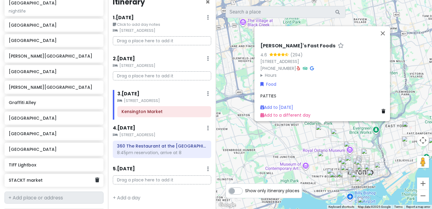
scroll to position [355, 0]
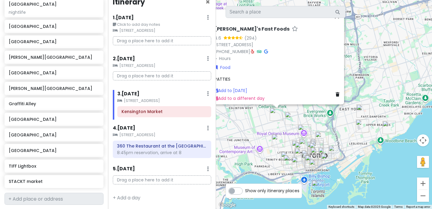
drag, startPoint x: 387, startPoint y: 149, endPoint x: 337, endPoint y: 131, distance: 53.3
click at [337, 131] on div "[PERSON_NAME]'s Fast Foods 4.6 (294) [STREET_ADDRESS] [PHONE_NUMBER] · Hours [D…" at bounding box center [324, 104] width 216 height 209
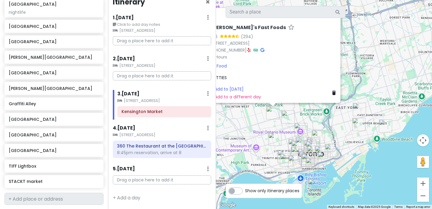
click at [356, 110] on img "Danforth" at bounding box center [359, 109] width 13 height 13
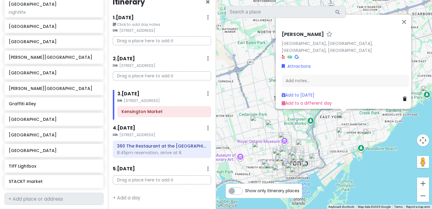
click at [369, 134] on img "The Beaches" at bounding box center [369, 135] width 13 height 13
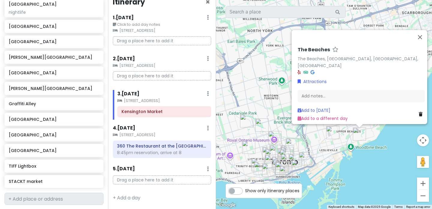
drag, startPoint x: 339, startPoint y: 161, endPoint x: 356, endPoint y: 159, distance: 17.8
click at [356, 159] on div "The Beaches The Beaches, [GEOGRAPHIC_DATA], [GEOGRAPHIC_DATA], [GEOGRAPHIC_DATA…" at bounding box center [324, 104] width 216 height 209
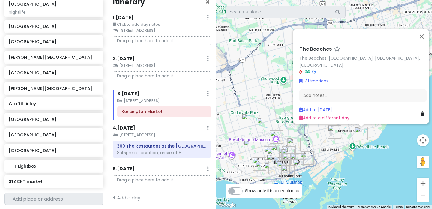
click at [356, 159] on div "The Beaches The Beaches, [GEOGRAPHIC_DATA], [GEOGRAPHIC_DATA], [GEOGRAPHIC_DATA…" at bounding box center [324, 104] width 216 height 209
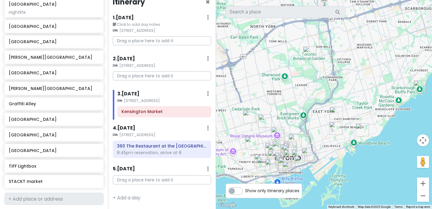
drag, startPoint x: 336, startPoint y: 160, endPoint x: 340, endPoint y: 149, distance: 11.6
click at [340, 149] on div at bounding box center [324, 104] width 216 height 209
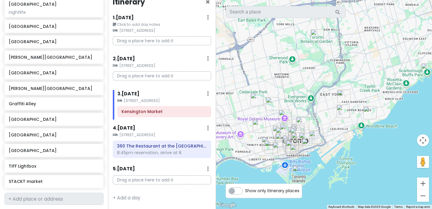
click at [340, 149] on div at bounding box center [324, 104] width 216 height 209
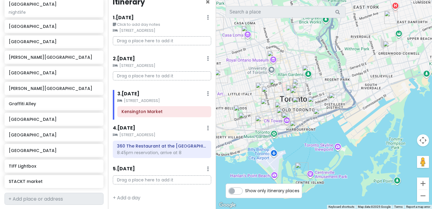
drag, startPoint x: 328, startPoint y: 151, endPoint x: 373, endPoint y: 118, distance: 55.7
click at [373, 118] on div at bounding box center [324, 104] width 216 height 209
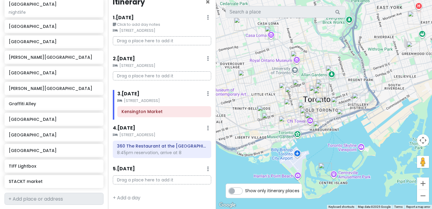
drag, startPoint x: 360, startPoint y: 120, endPoint x: 382, endPoint y: 120, distance: 22.2
click at [382, 120] on div at bounding box center [324, 104] width 216 height 209
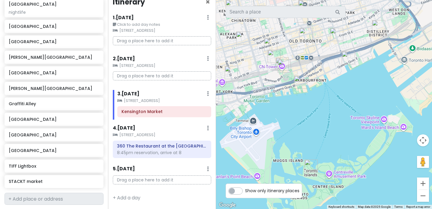
drag, startPoint x: 362, startPoint y: 125, endPoint x: 408, endPoint y: 85, distance: 60.9
click at [408, 85] on div at bounding box center [324, 104] width 216 height 209
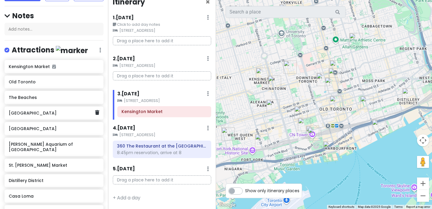
scroll to position [0, 0]
